Goal: Transaction & Acquisition: Subscribe to service/newsletter

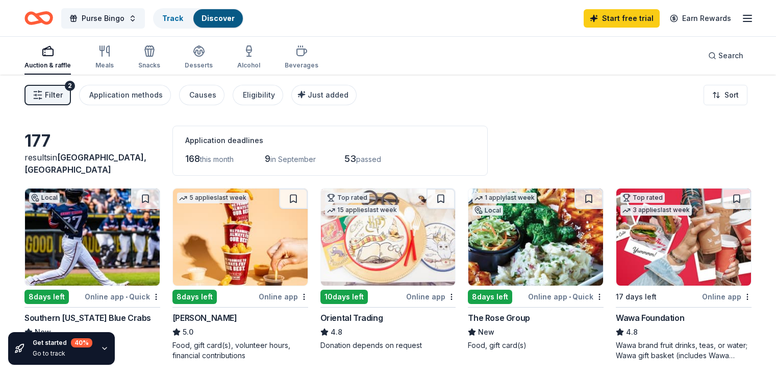
scroll to position [102, 0]
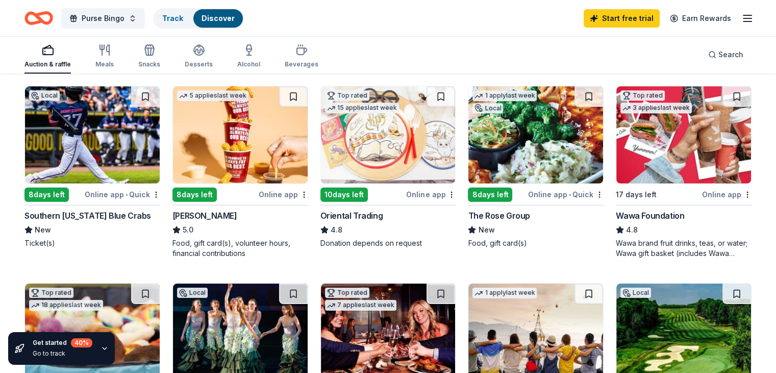
click at [672, 161] on img at bounding box center [684, 134] width 135 height 97
click at [596, 16] on link "Start free trial" at bounding box center [622, 18] width 76 height 18
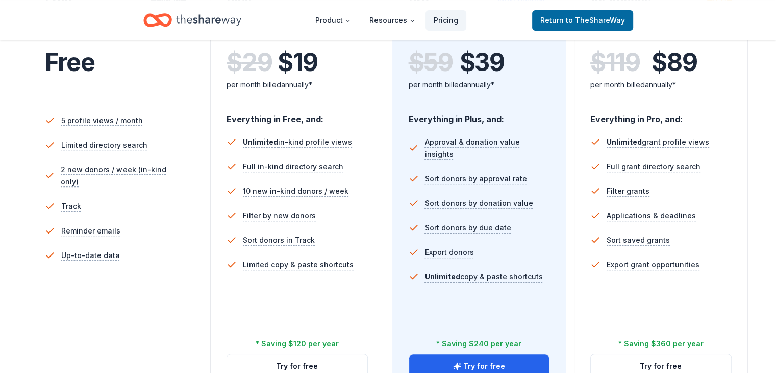
scroll to position [357, 0]
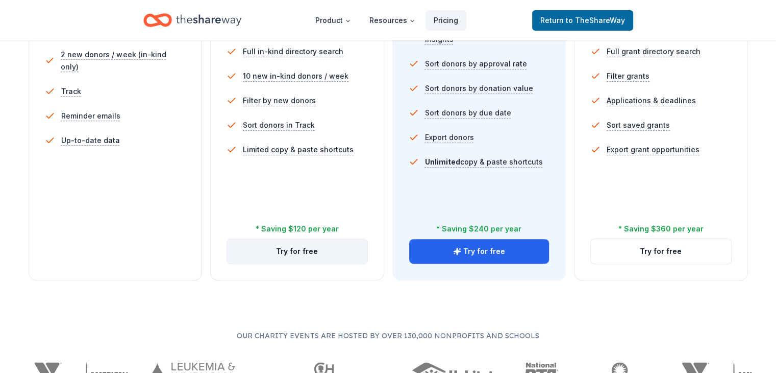
click at [304, 239] on button "Try for free" at bounding box center [297, 251] width 140 height 25
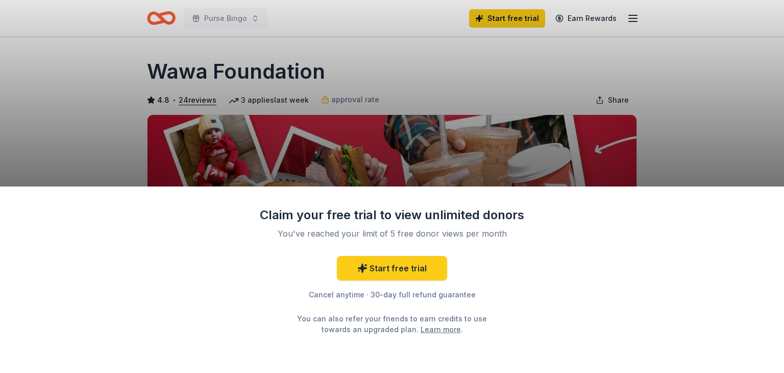
click at [342, 56] on div "Claim your free trial to view unlimited donors You've reached your limit of 5 f…" at bounding box center [392, 186] width 784 height 373
click at [410, 271] on link "Start free trial" at bounding box center [392, 268] width 110 height 25
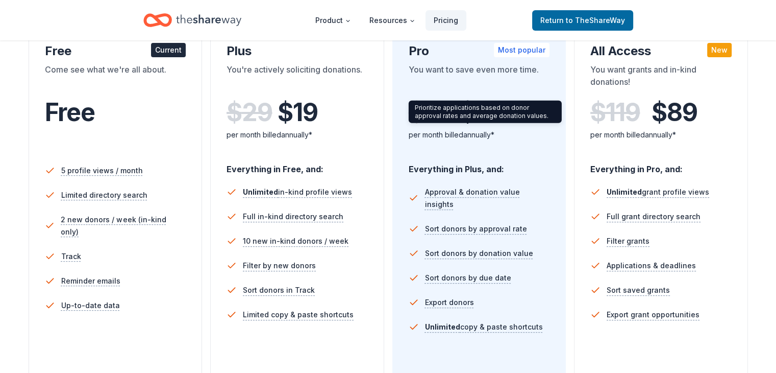
scroll to position [255, 0]
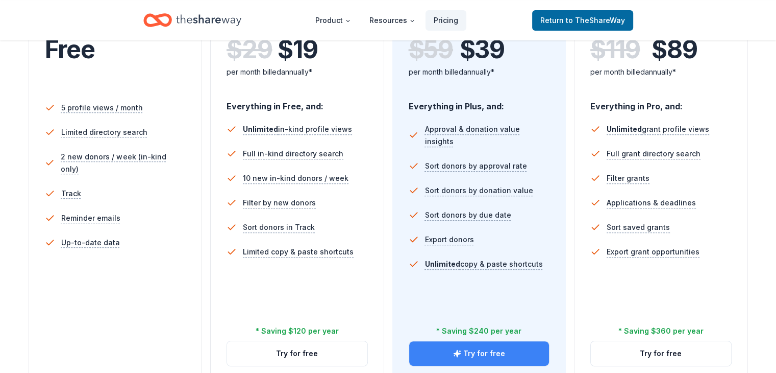
click at [488, 341] on button "Try for free" at bounding box center [479, 353] width 140 height 25
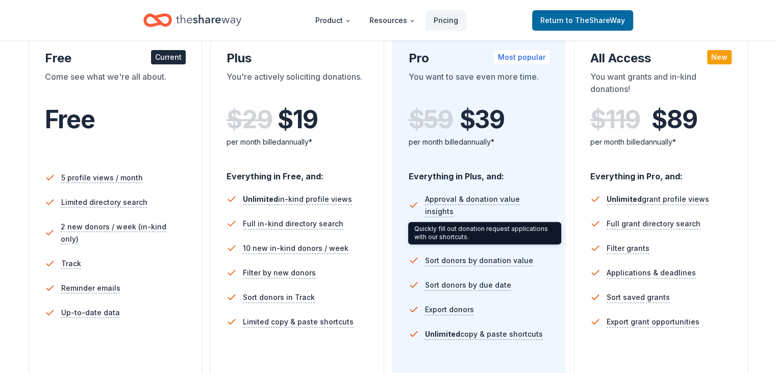
scroll to position [102, 0]
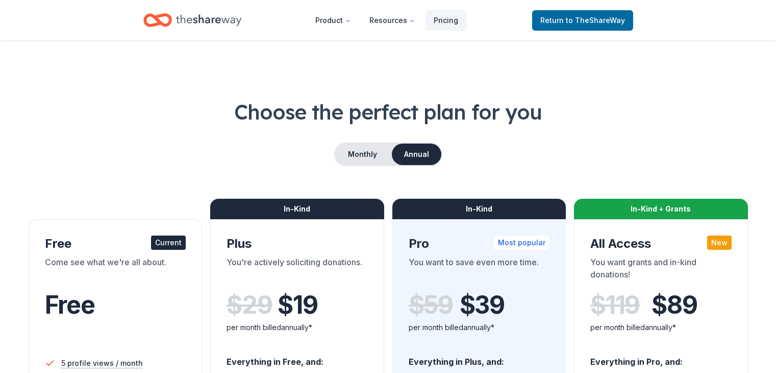
scroll to position [357, 0]
